Goal: Task Accomplishment & Management: Use online tool/utility

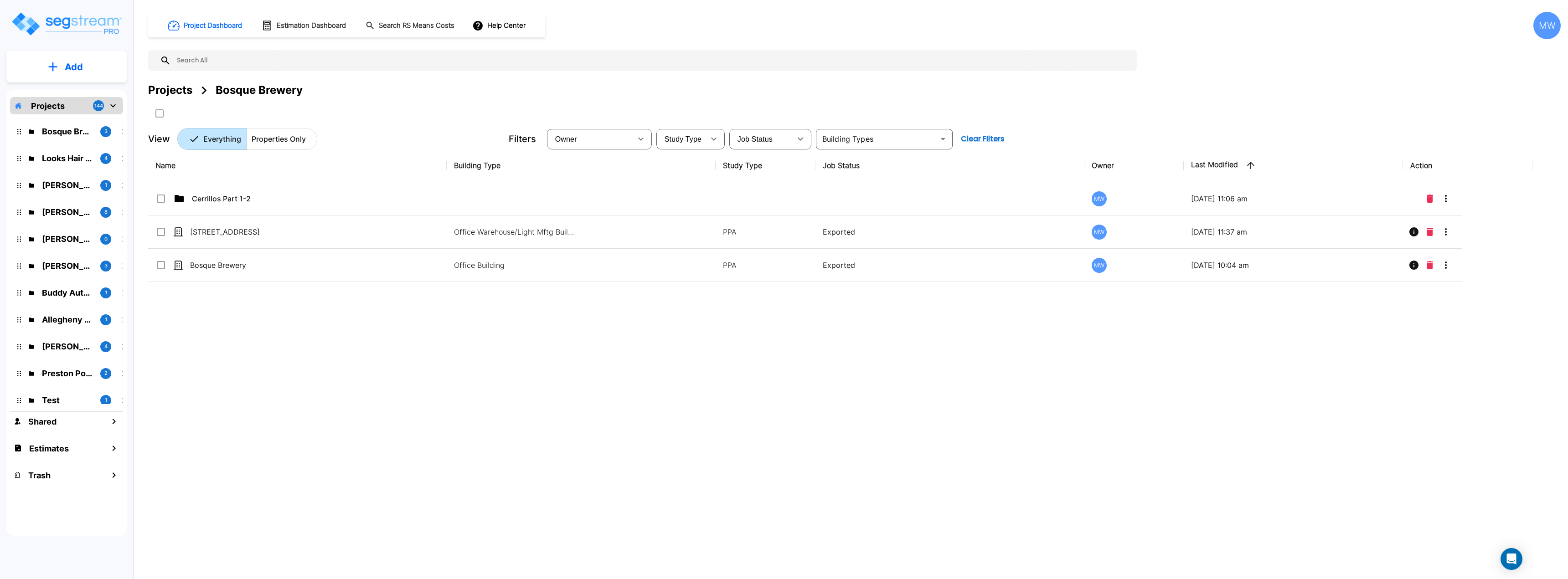
click at [51, 69] on icon "mailbox folders" at bounding box center [53, 66] width 9 height 9
click at [70, 139] on p "Add Estimate" at bounding box center [72, 143] width 46 height 11
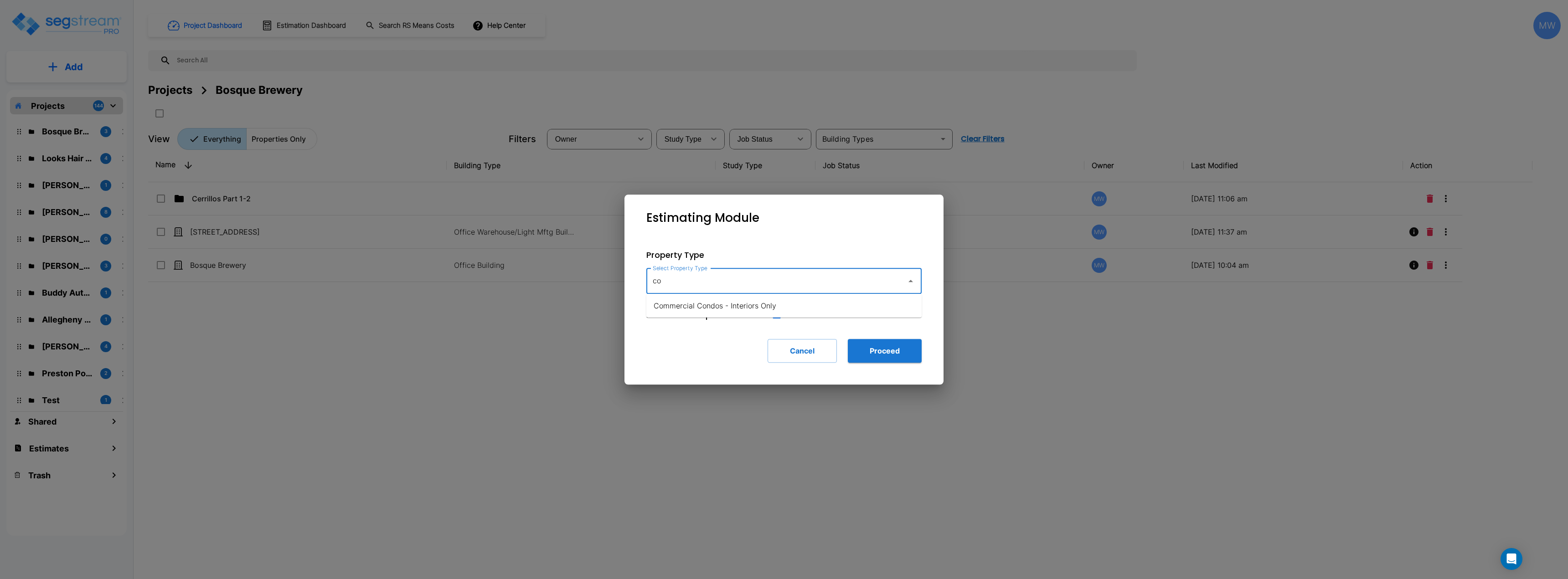
type input "c"
click at [795, 310] on li "Commercial Condos - Interiors Only" at bounding box center [784, 305] width 276 height 16
type input "Commercial Condos - Interiors Only"
click at [907, 380] on div "Estimating Module Property Type Select Property Type Commercial Condos - Interi…" at bounding box center [784, 290] width 319 height 190
click at [900, 349] on button "Proceed" at bounding box center [885, 351] width 74 height 23
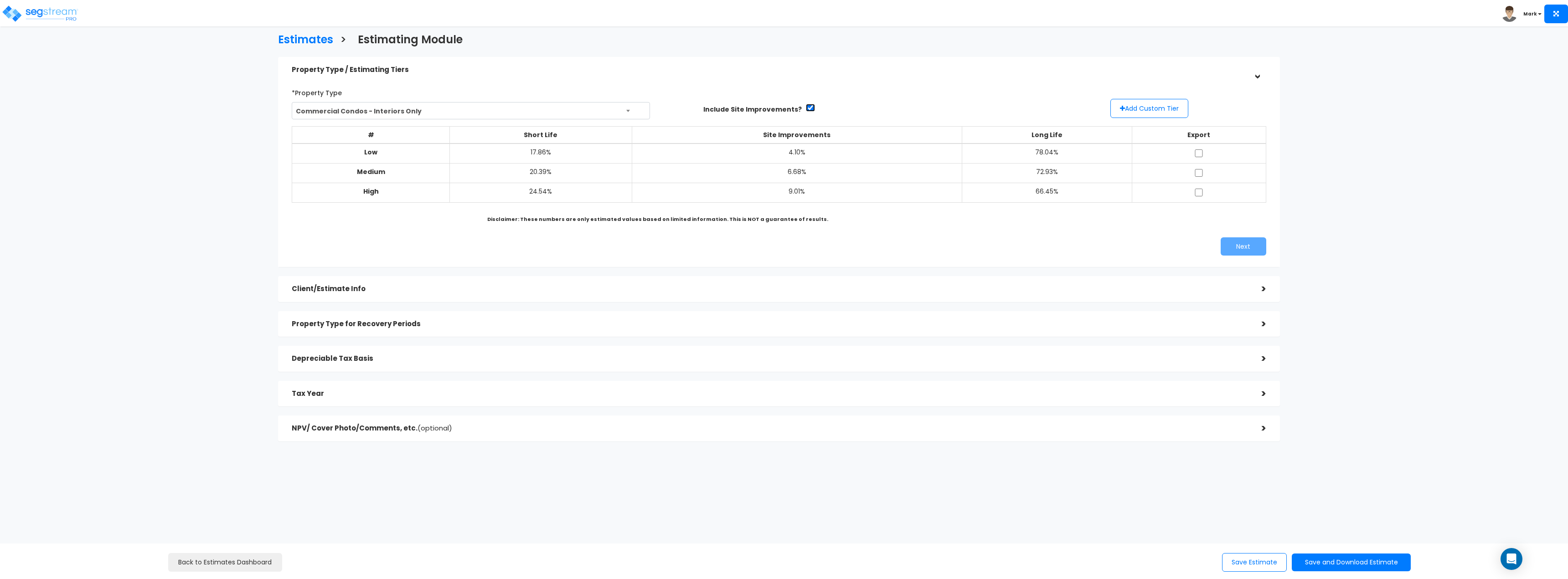
click at [806, 105] on input "checkbox" at bounding box center [810, 107] width 9 height 8
click at [530, 292] on h5 "Client/Estimate Info" at bounding box center [770, 289] width 957 height 8
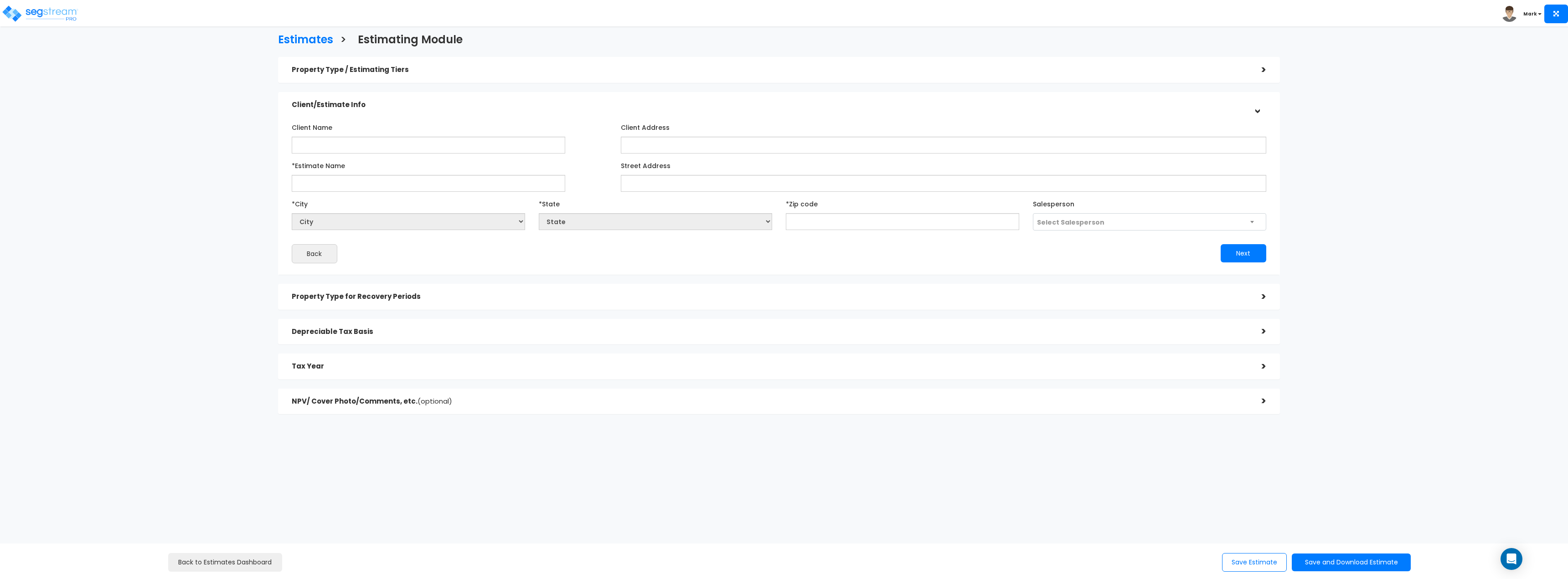
click at [614, 96] on div "Client/Estimate Info >" at bounding box center [779, 105] width 1002 height 26
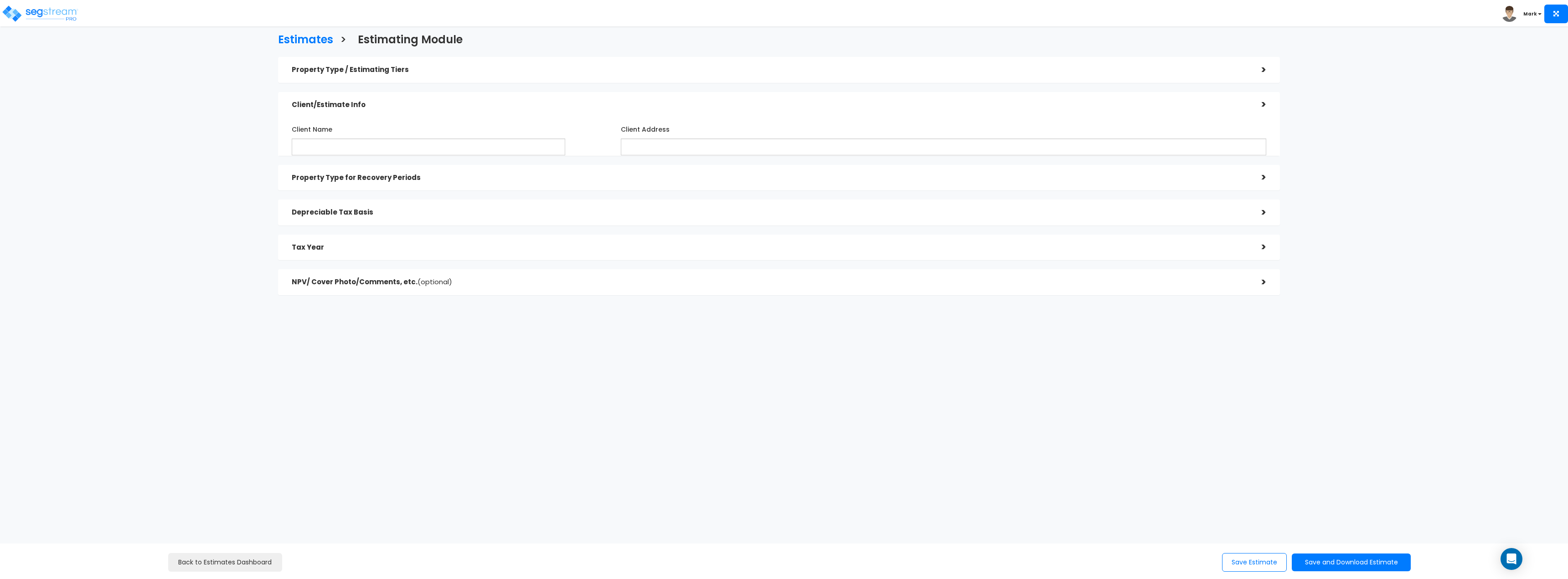
click at [609, 71] on h5 "Property Type / Estimating Tiers" at bounding box center [770, 70] width 957 height 8
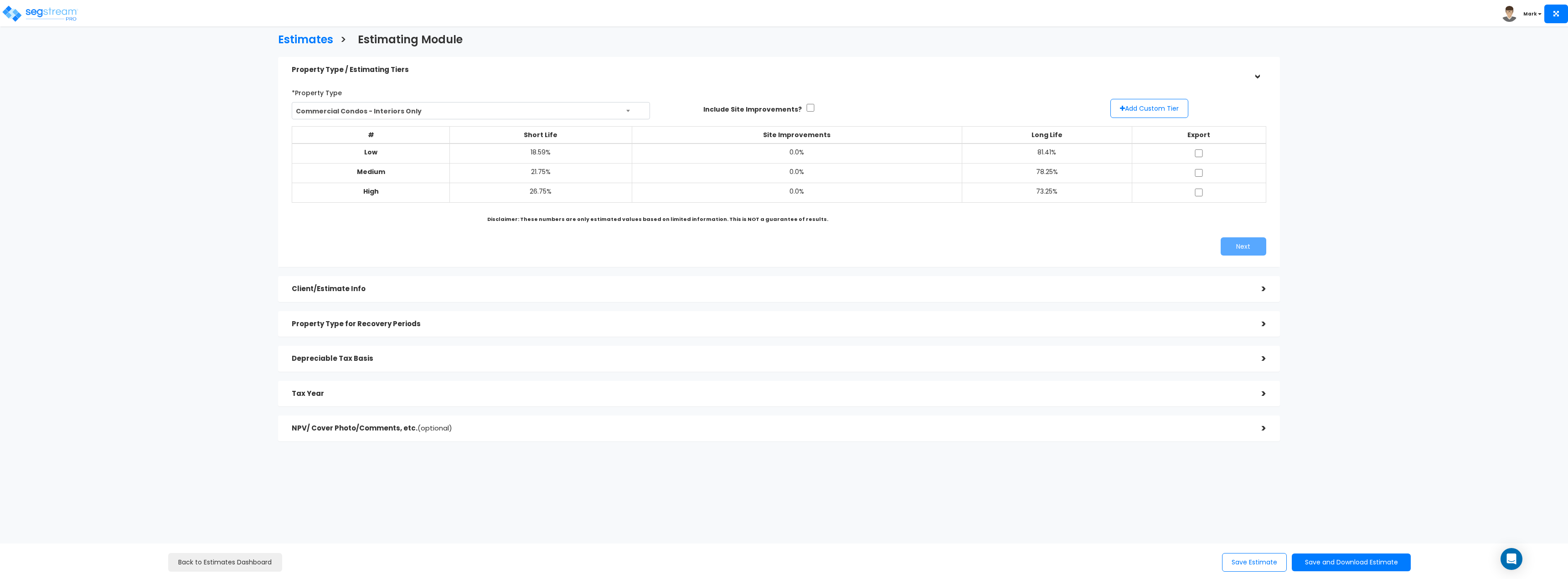
click at [809, 109] on div "Include Site Improvements?" at bounding box center [861, 109] width 330 height 14
click at [806, 108] on input "checkbox" at bounding box center [810, 107] width 9 height 8
checkbox input "true"
